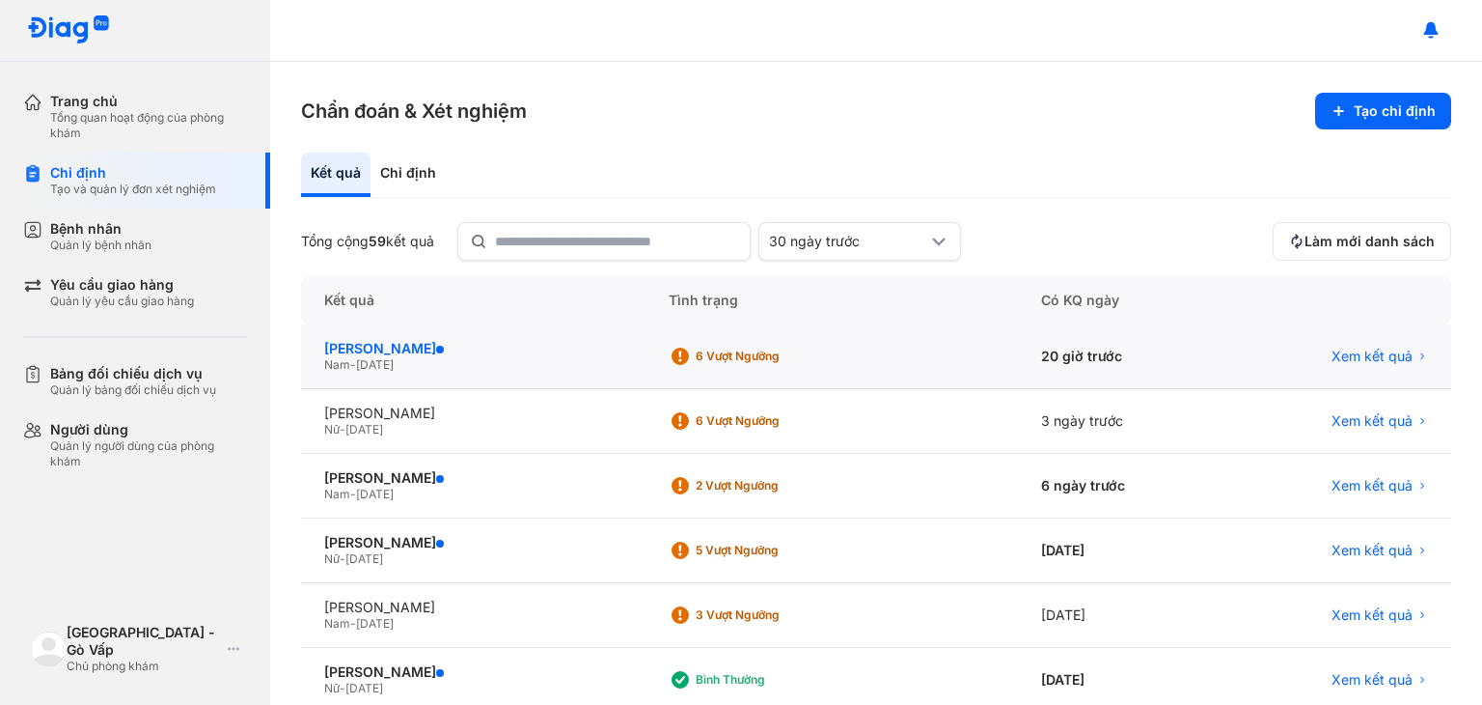
click at [389, 346] on div "[PERSON_NAME]" at bounding box center [473, 348] width 298 height 17
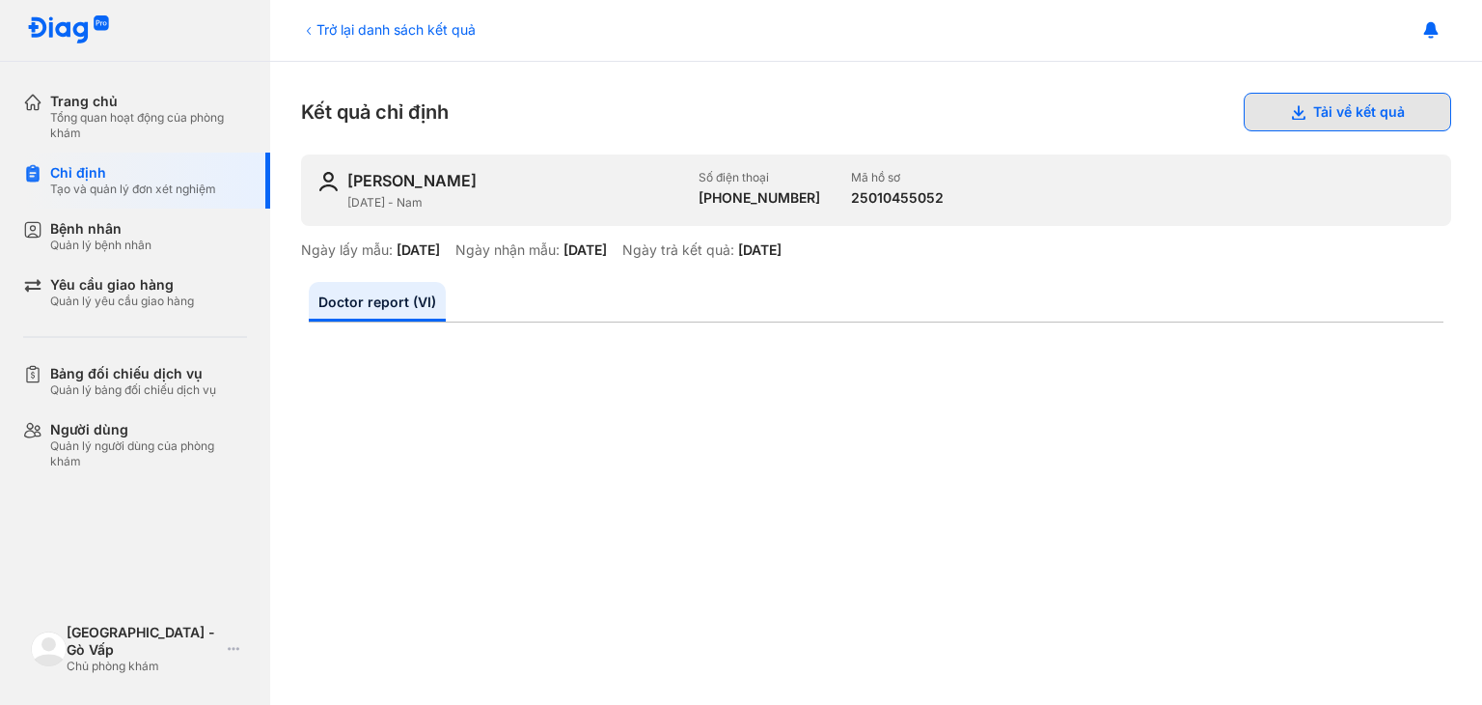
click at [1359, 113] on button "Tải về kết quả" at bounding box center [1348, 112] width 208 height 39
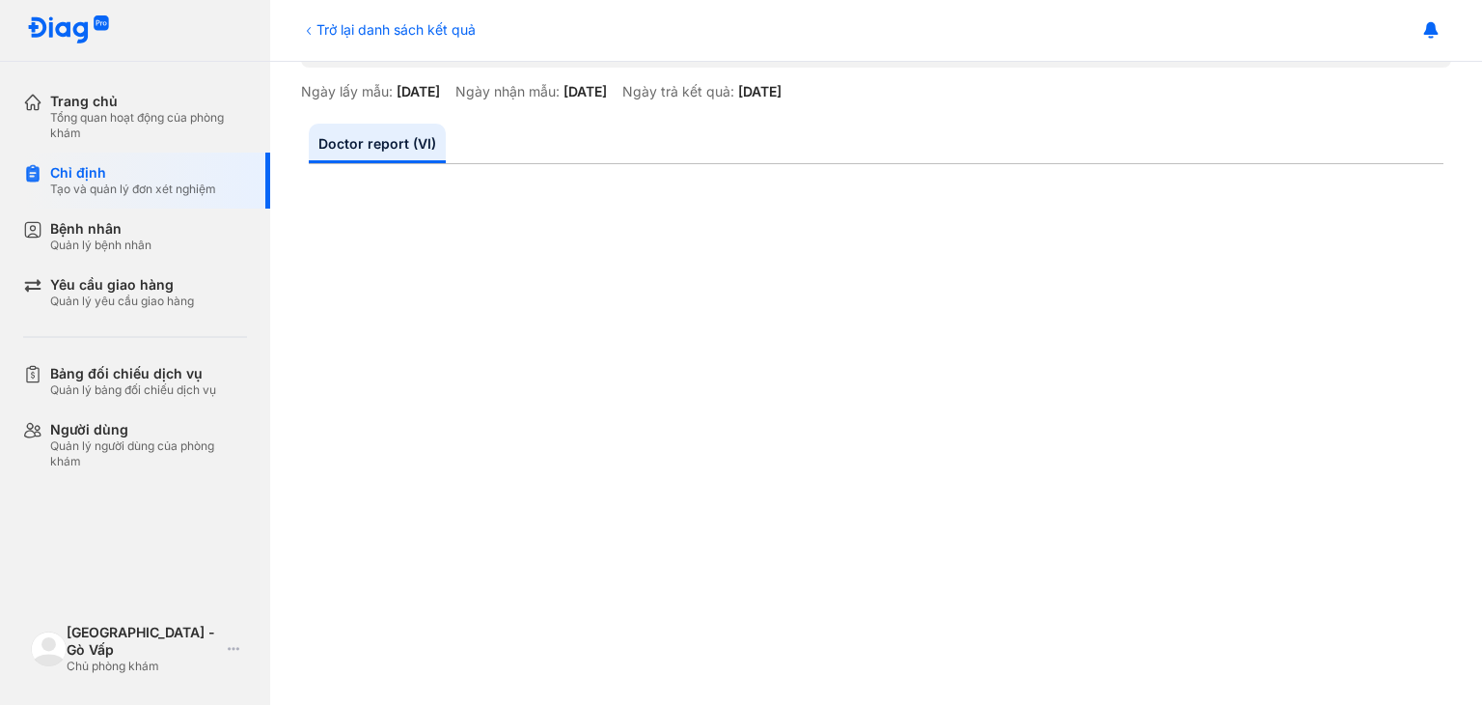
scroll to position [193, 0]
